Goal: Task Accomplishment & Management: Manage account settings

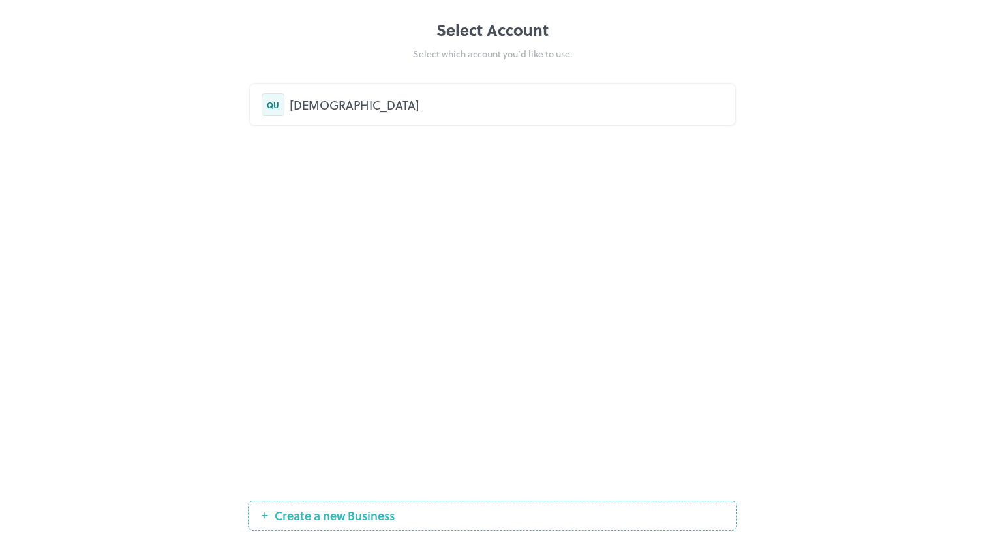
click at [359, 105] on div "[DEMOGRAPHIC_DATA]" at bounding box center [507, 105] width 434 height 18
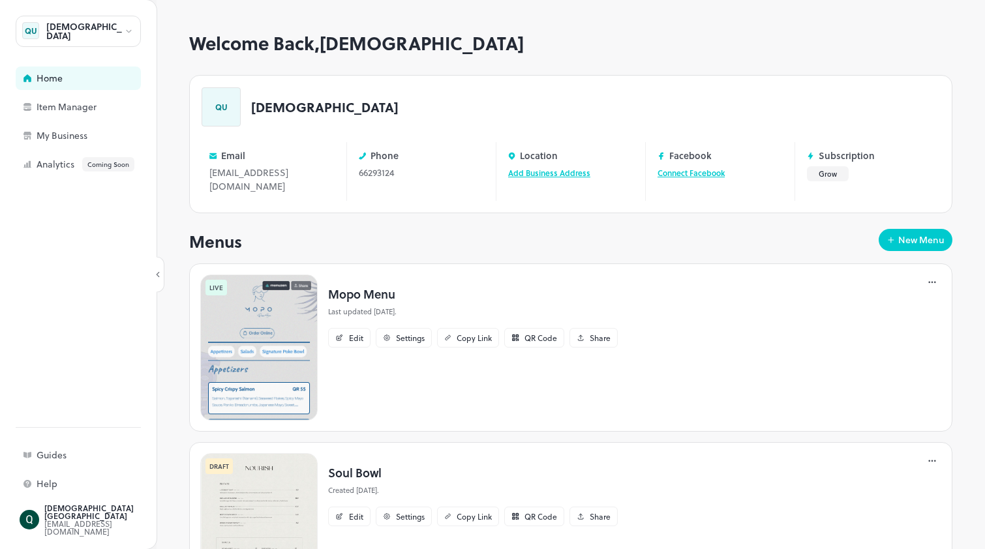
click at [285, 319] on img at bounding box center [258, 348] width 117 height 146
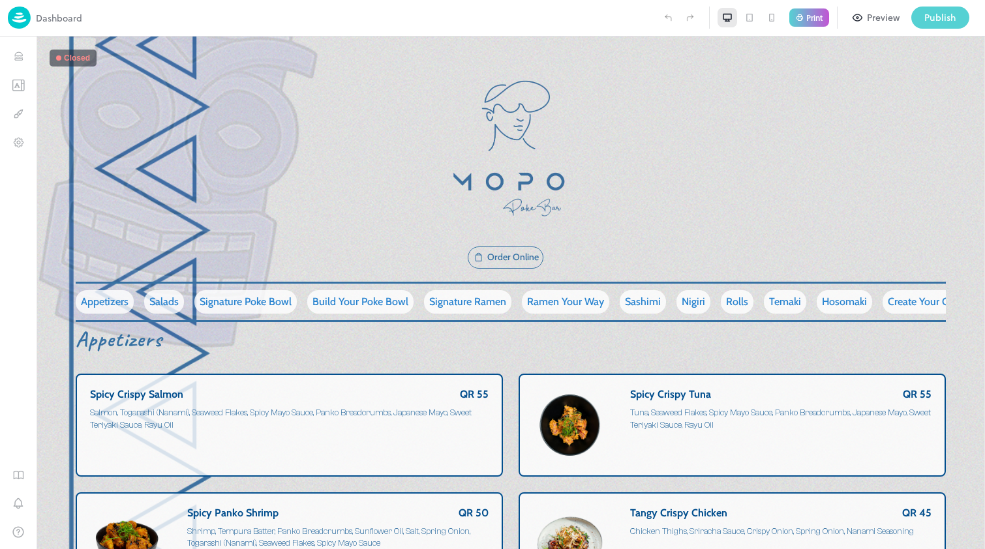
click at [934, 14] on div "Publish" at bounding box center [940, 17] width 32 height 14
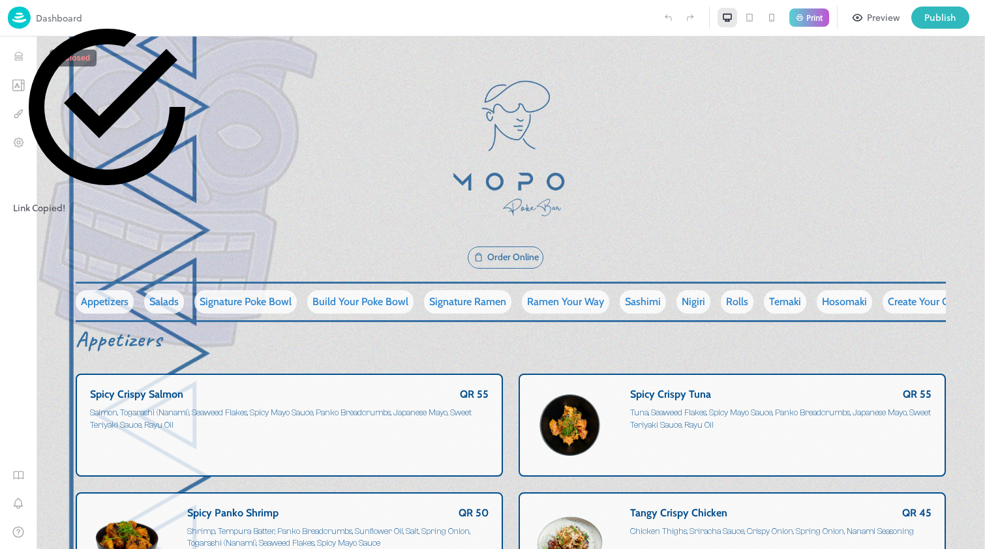
click at [742, 549] on div at bounding box center [492, 549] width 985 height 0
